Goal: Information Seeking & Learning: Learn about a topic

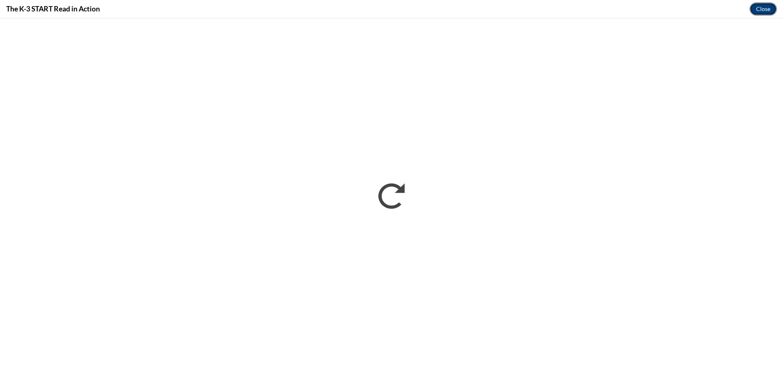
click at [760, 8] on button "Close" at bounding box center [762, 8] width 27 height 13
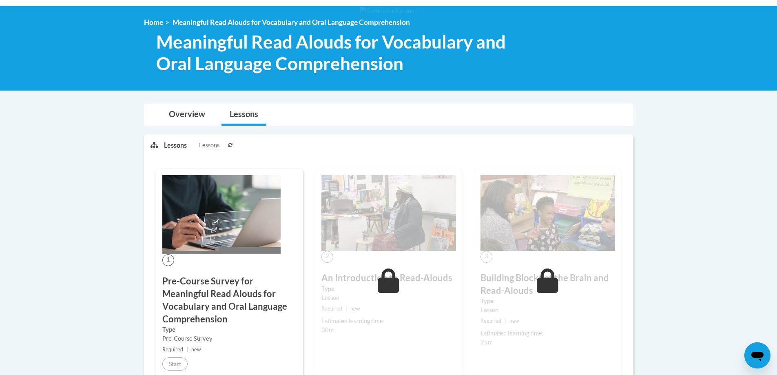
scroll to position [73, 0]
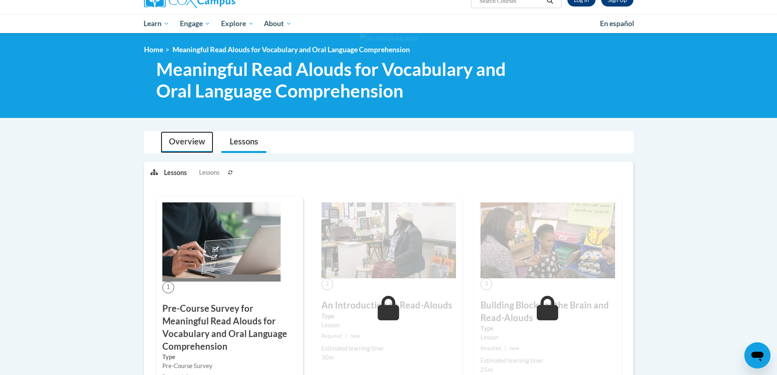
click at [185, 143] on link "Overview" at bounding box center [187, 142] width 53 height 22
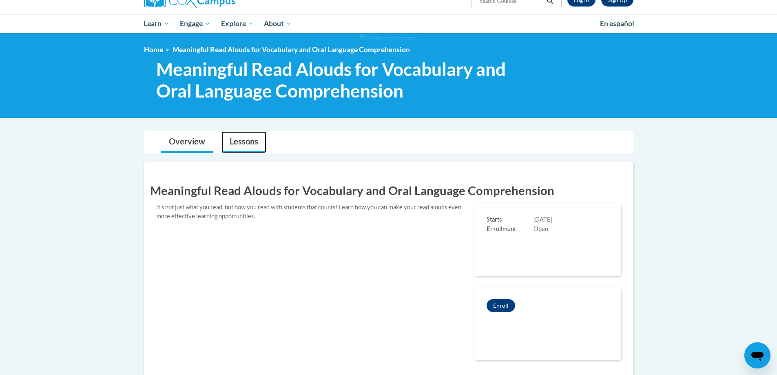
click at [245, 141] on link "Lessons" at bounding box center [243, 142] width 45 height 22
click at [245, 143] on link "Lessons" at bounding box center [243, 142] width 45 height 22
